Goal: Check status: Check status

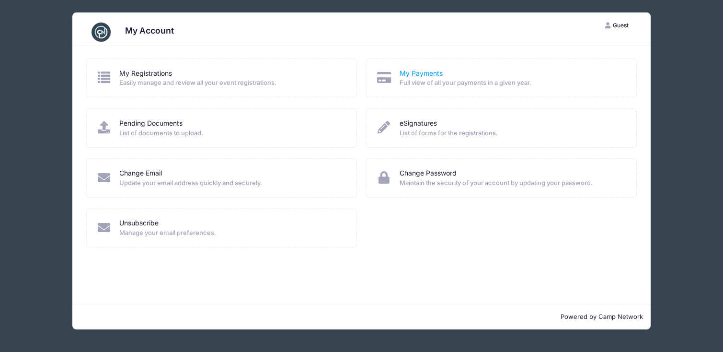
click at [418, 74] on link "My Payments" at bounding box center [421, 74] width 43 height 10
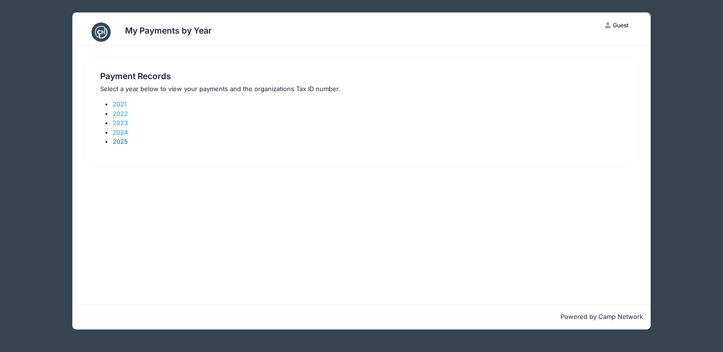
click at [120, 143] on link "2025" at bounding box center [120, 142] width 15 height 8
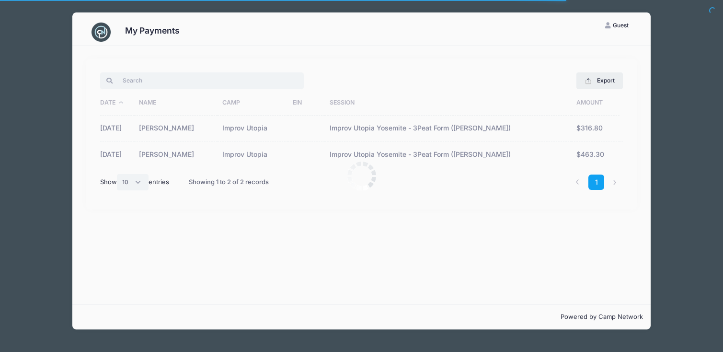
select select "10"
